Goal: Task Accomplishment & Management: Manage account settings

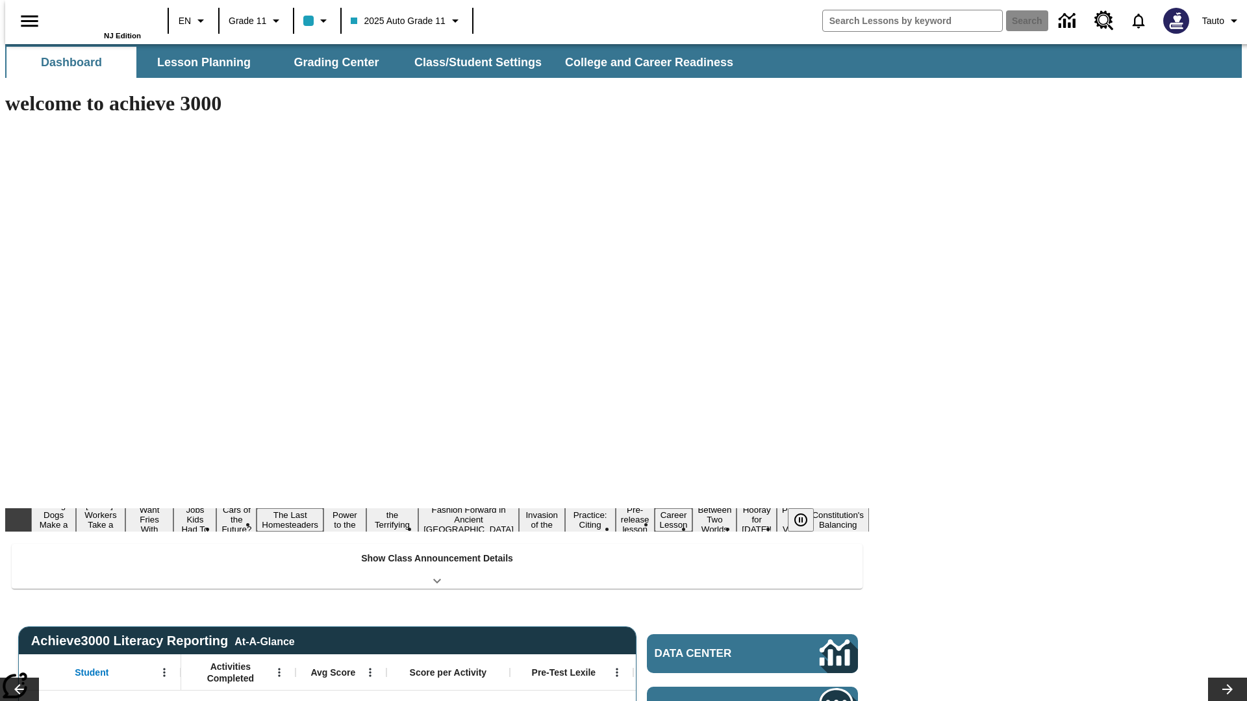
type input "-1"
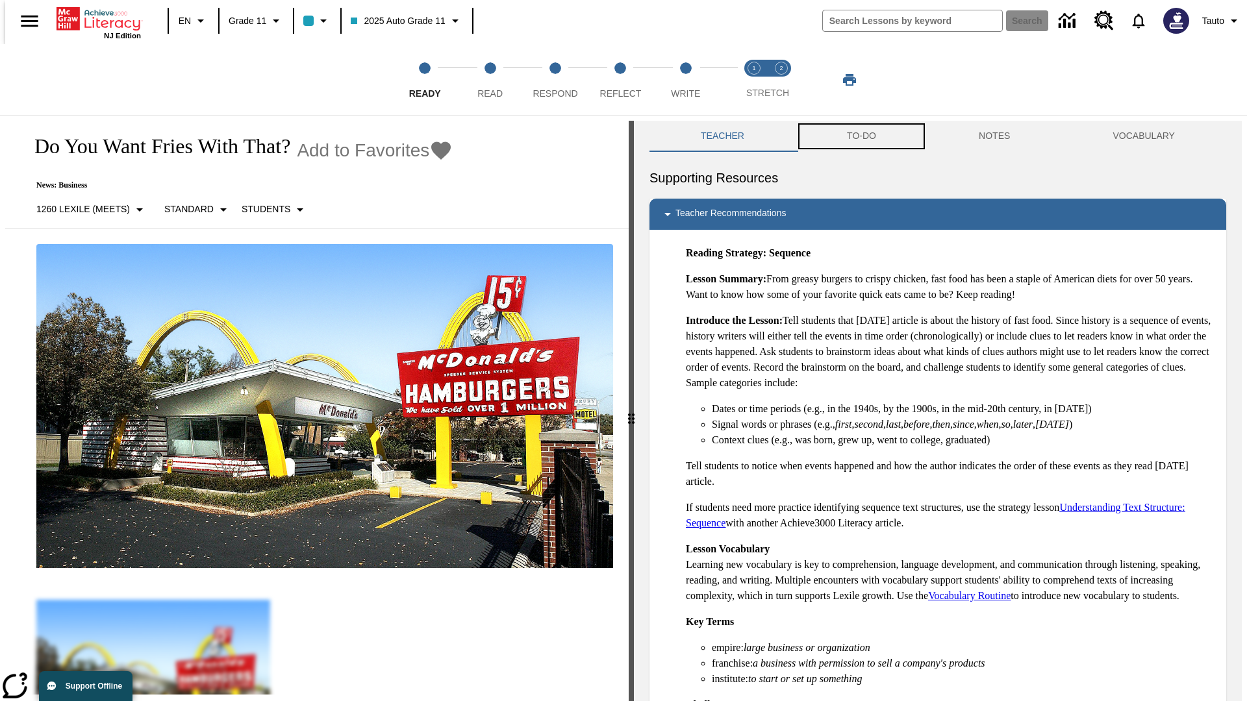
click at [860, 136] on button "TO-DO" at bounding box center [861, 136] width 132 height 31
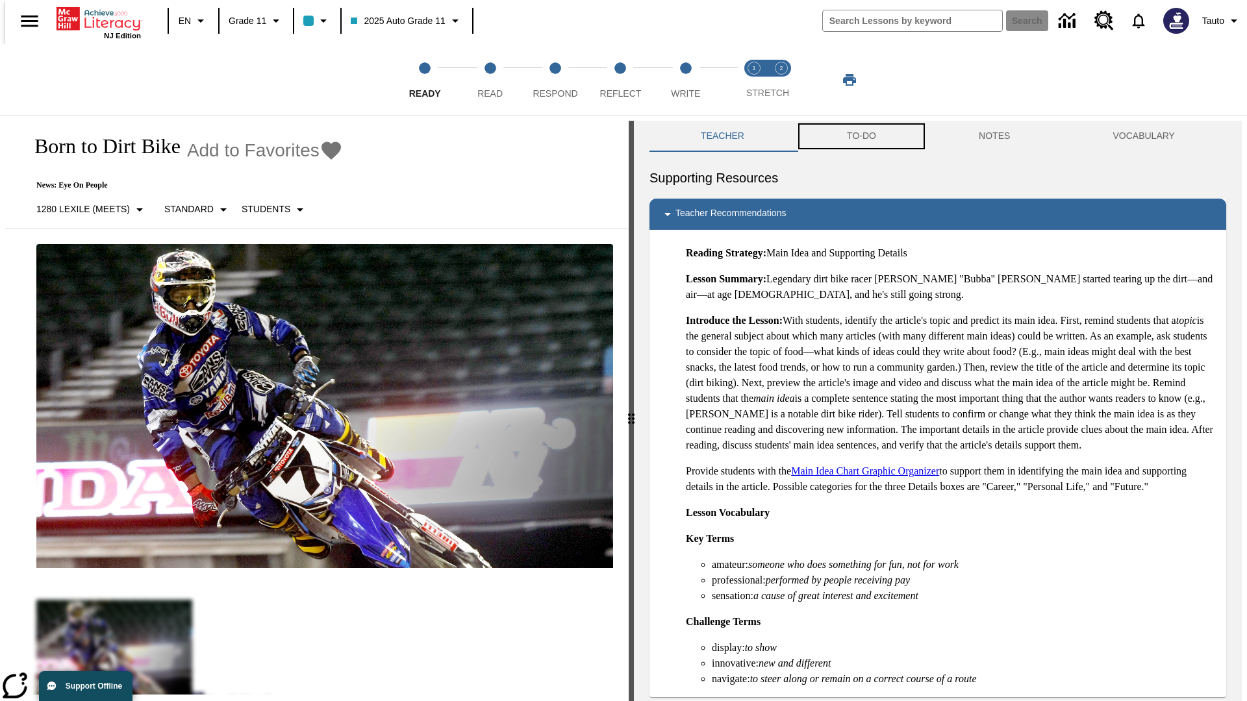
click at [860, 136] on button "TO-DO" at bounding box center [861, 136] width 132 height 31
